Goal: Obtain resource: Download file/media

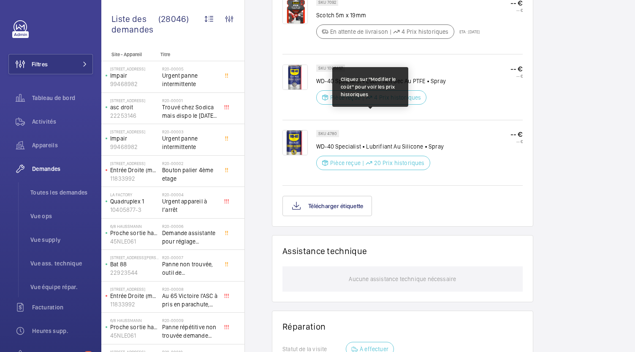
scroll to position [662, 0]
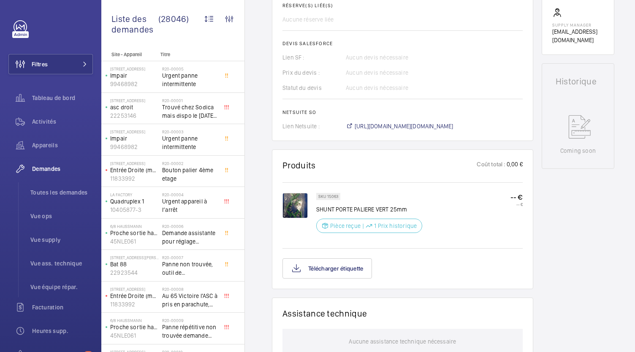
scroll to position [330, 0]
click at [355, 268] on button "Télécharger étiquette" at bounding box center [326, 268] width 89 height 20
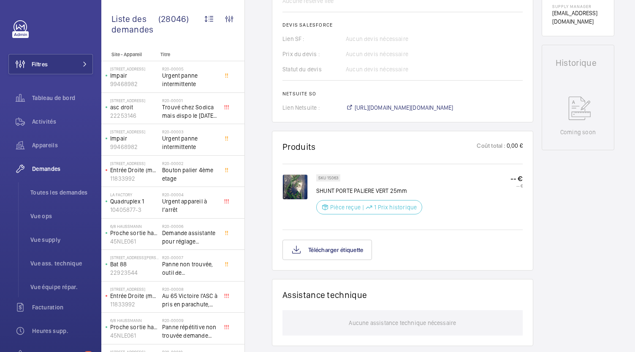
scroll to position [347, 0]
